Goal: Find contact information: Find contact information

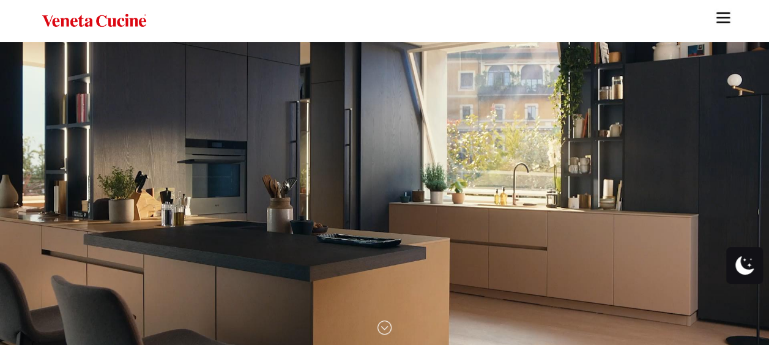
click at [716, 22] on img "Site" at bounding box center [723, 18] width 18 height 18
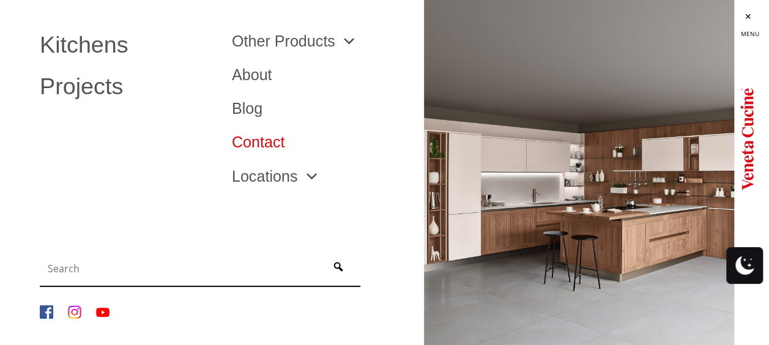
click at [241, 135] on link "Contact" at bounding box center [319, 142] width 174 height 15
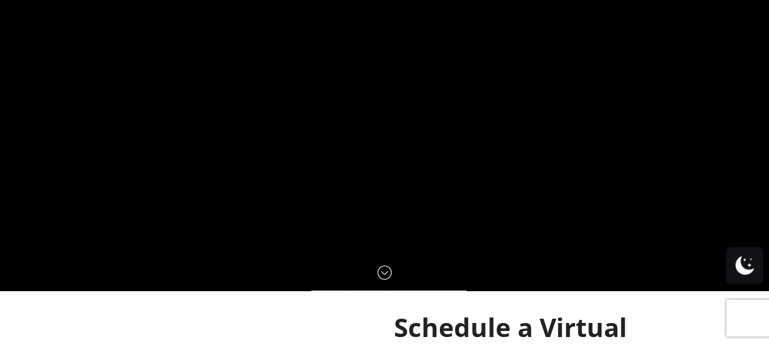
scroll to position [182, 0]
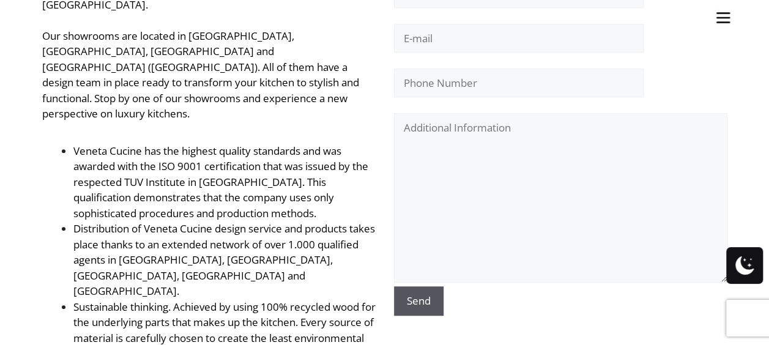
scroll to position [428, 0]
